Goal: Information Seeking & Learning: Find specific page/section

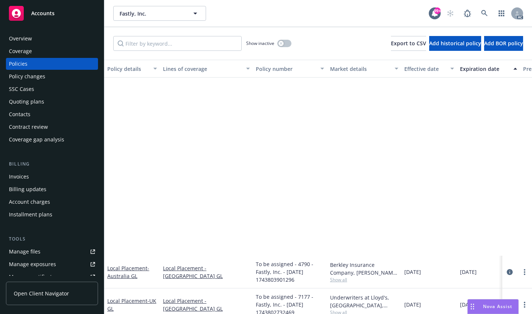
scroll to position [223, 0]
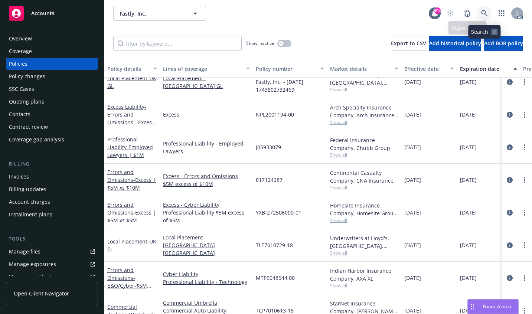
click at [482, 10] on icon at bounding box center [484, 13] width 7 height 7
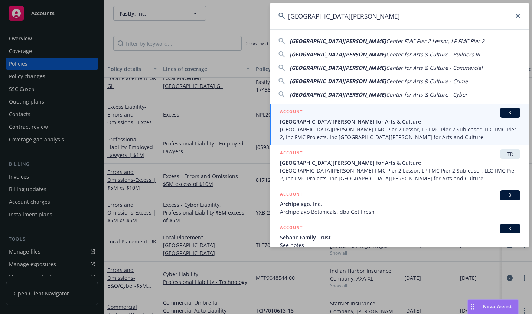
type input "[GEOGRAPHIC_DATA][PERSON_NAME]"
click at [297, 118] on span "[GEOGRAPHIC_DATA][PERSON_NAME] for Arts & Culture" at bounding box center [400, 122] width 241 height 8
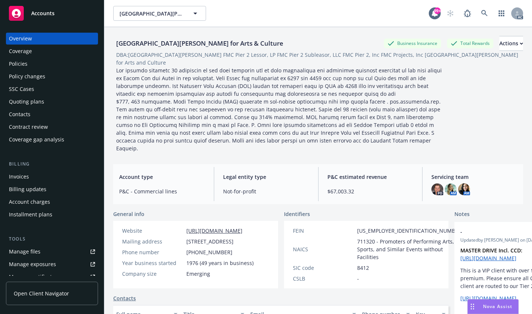
click at [18, 62] on div "Policies" at bounding box center [18, 64] width 19 height 12
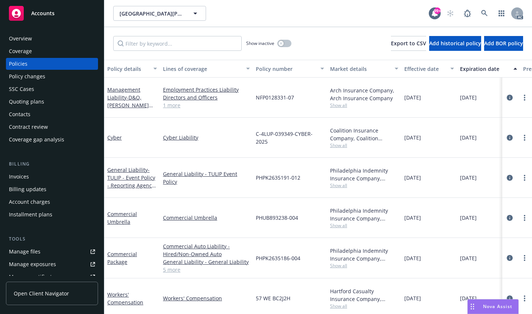
click at [22, 53] on div "Coverage" at bounding box center [20, 51] width 23 height 12
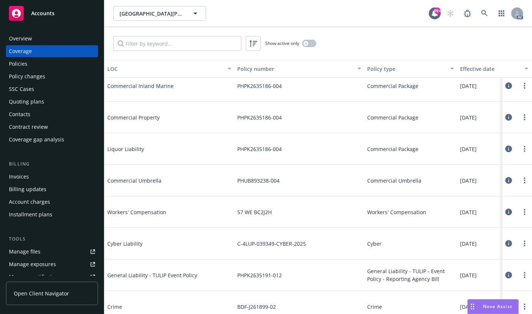
scroll to position [260, 0]
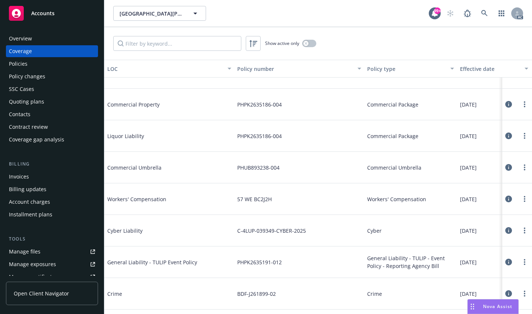
click at [505, 198] on icon at bounding box center [508, 199] width 7 height 7
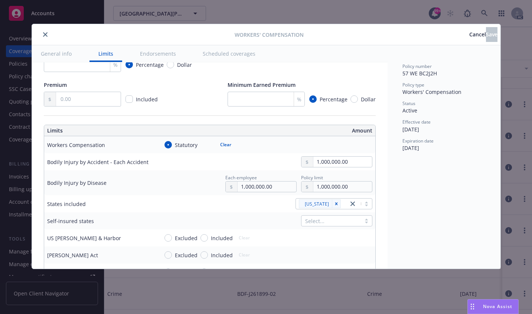
scroll to position [149, 0]
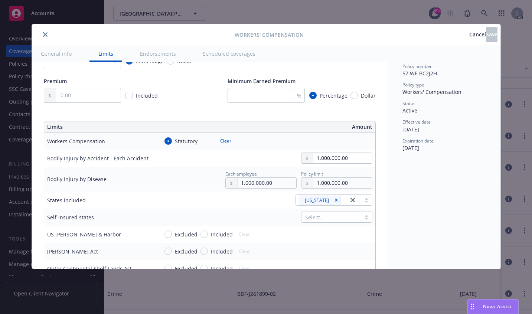
click at [45, 33] on icon "close" at bounding box center [45, 34] width 4 height 4
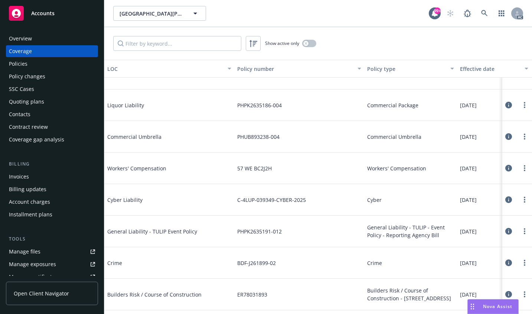
scroll to position [297, 0]
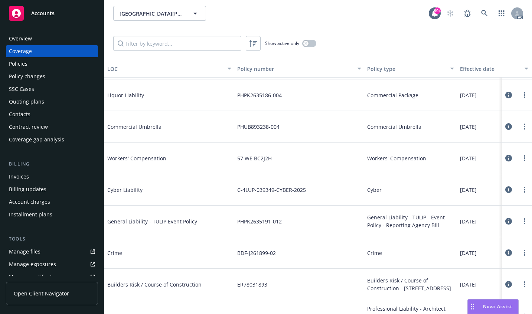
click at [505, 189] on icon at bounding box center [508, 189] width 7 height 7
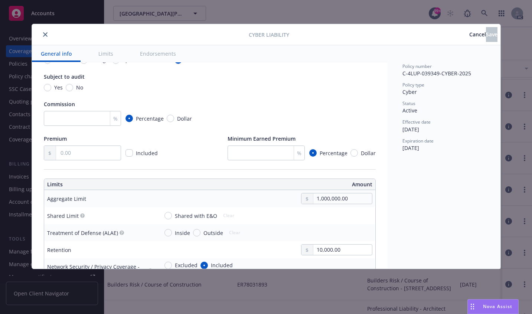
scroll to position [149, 0]
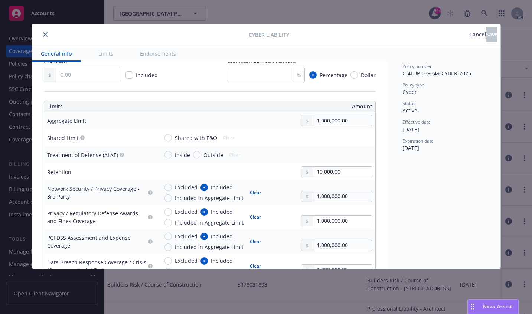
type textarea "x"
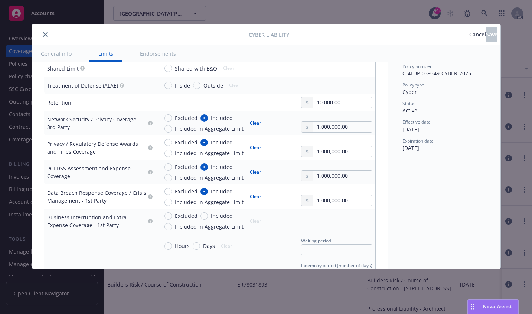
scroll to position [260, 0]
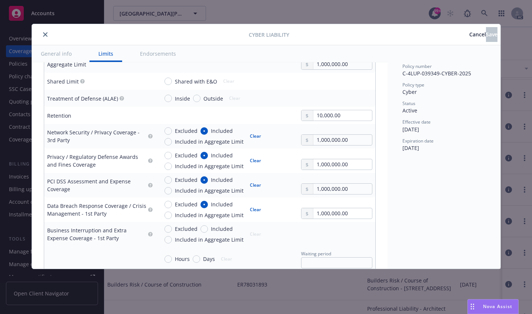
click at [469, 34] on span "Cancel" at bounding box center [477, 34] width 17 height 7
